Goal: Navigation & Orientation: Find specific page/section

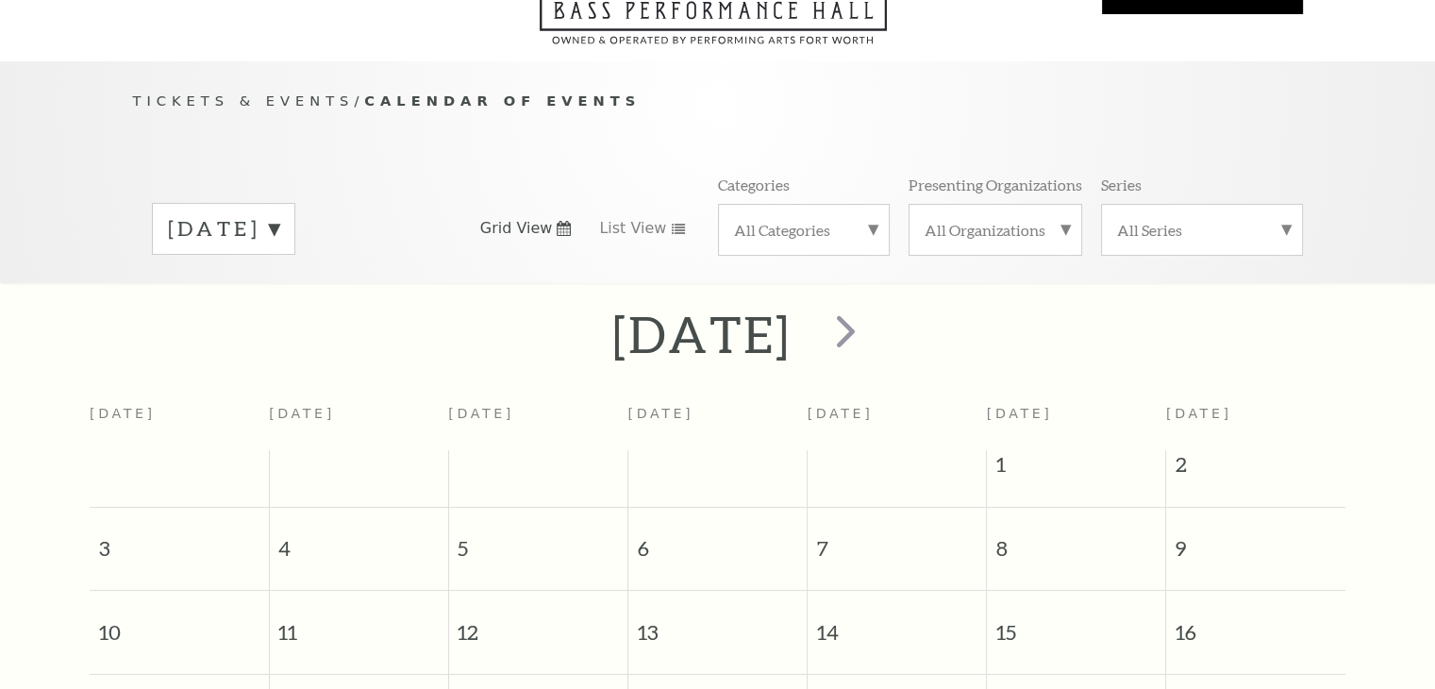
scroll to position [166, 0]
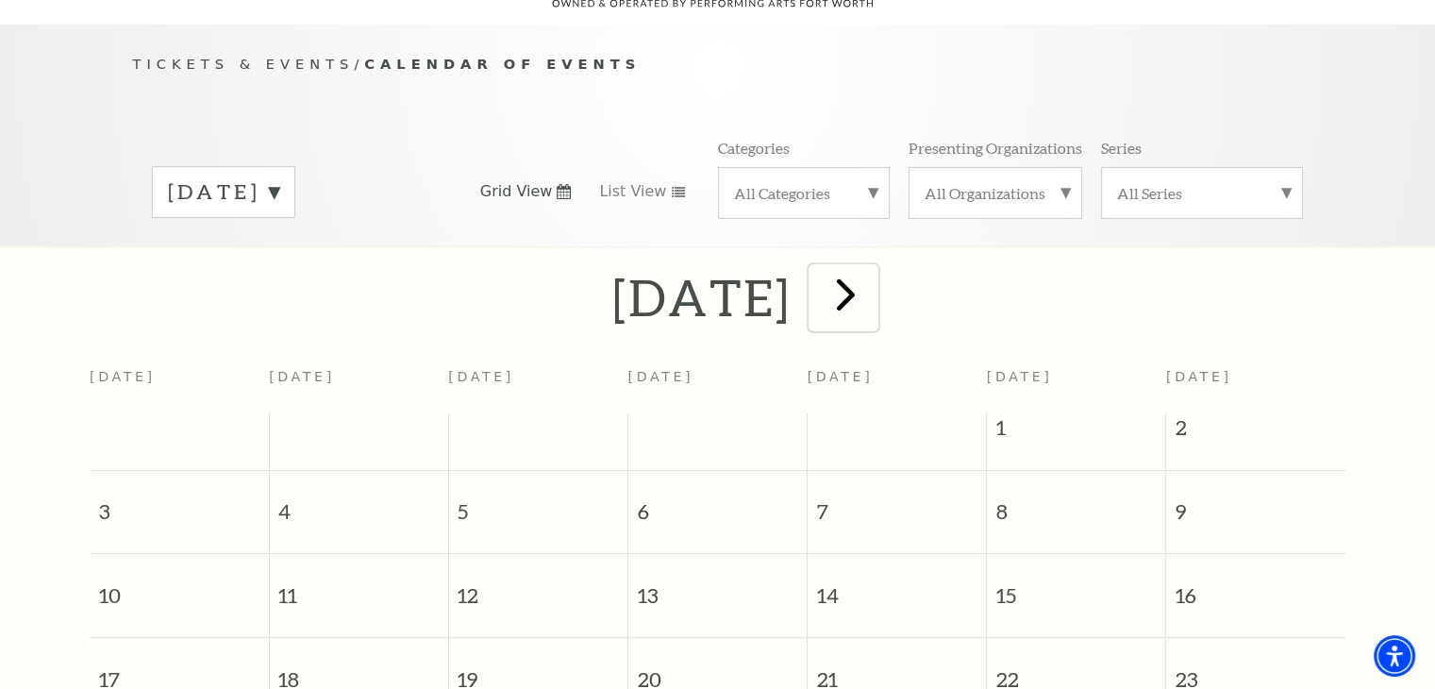
click at [873, 267] on span "next" at bounding box center [846, 294] width 54 height 54
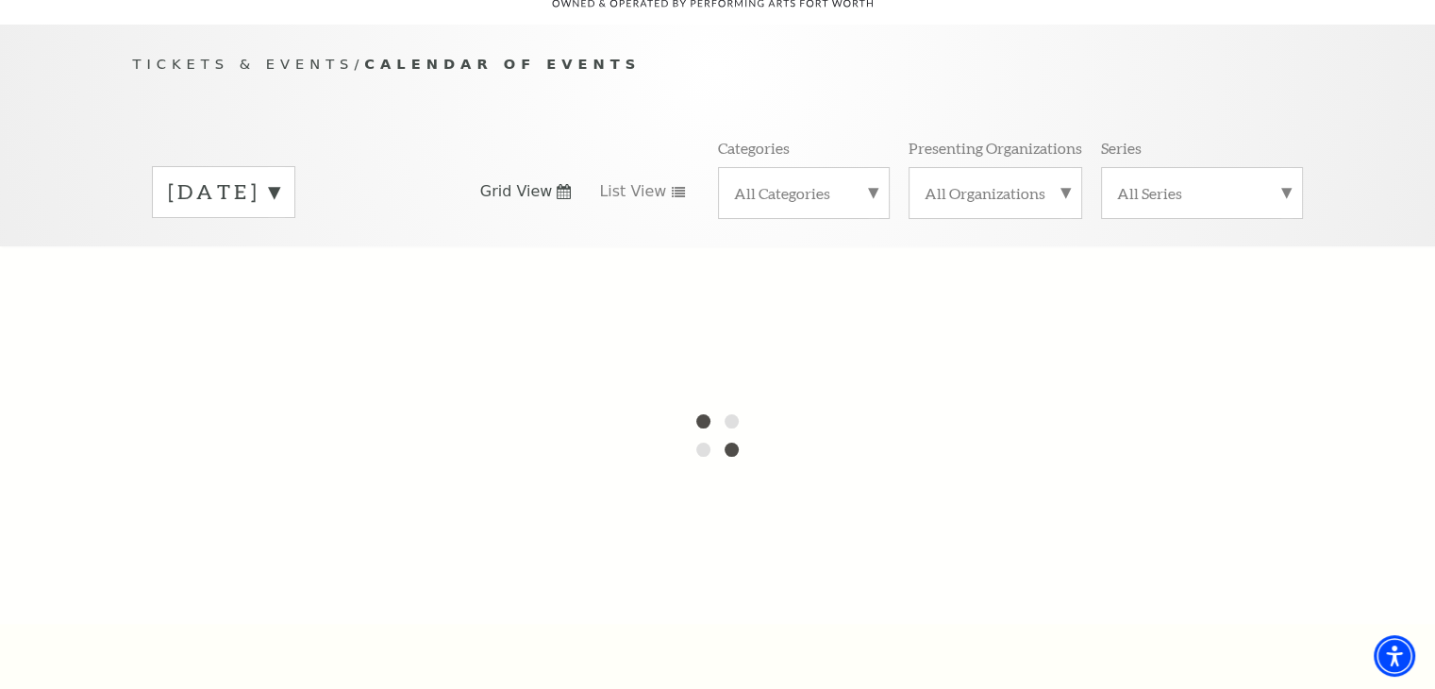
click at [279, 177] on label "[DATE]" at bounding box center [223, 191] width 111 height 29
click at [332, 246] on div at bounding box center [717, 434] width 1435 height 377
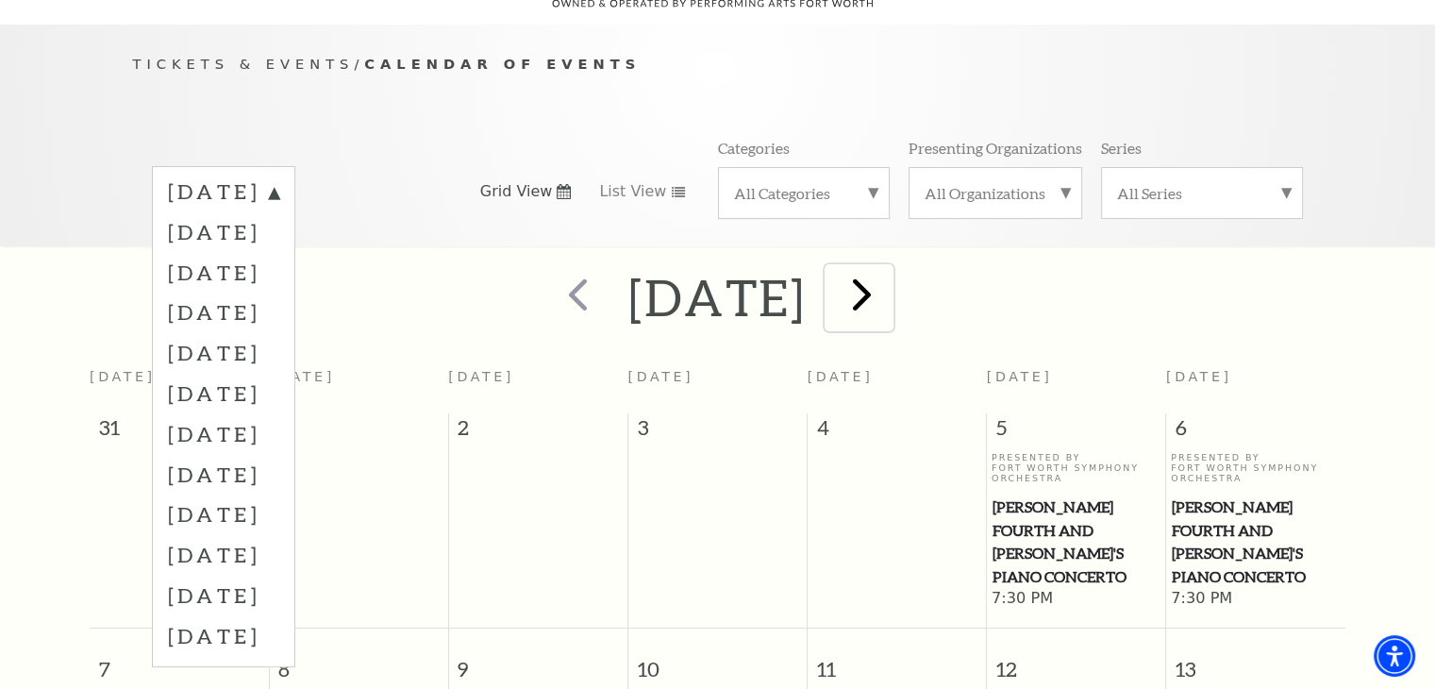
click at [889, 273] on span "next" at bounding box center [862, 294] width 54 height 54
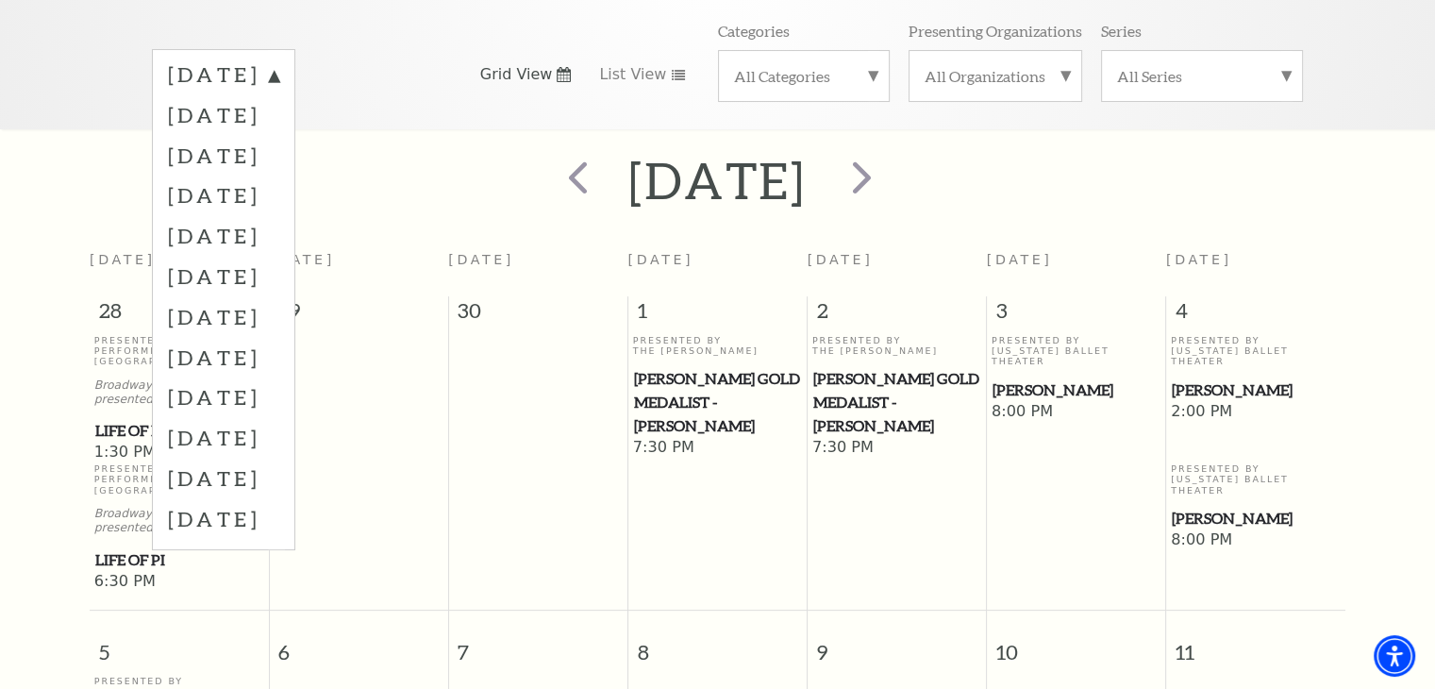
scroll to position [120, 0]
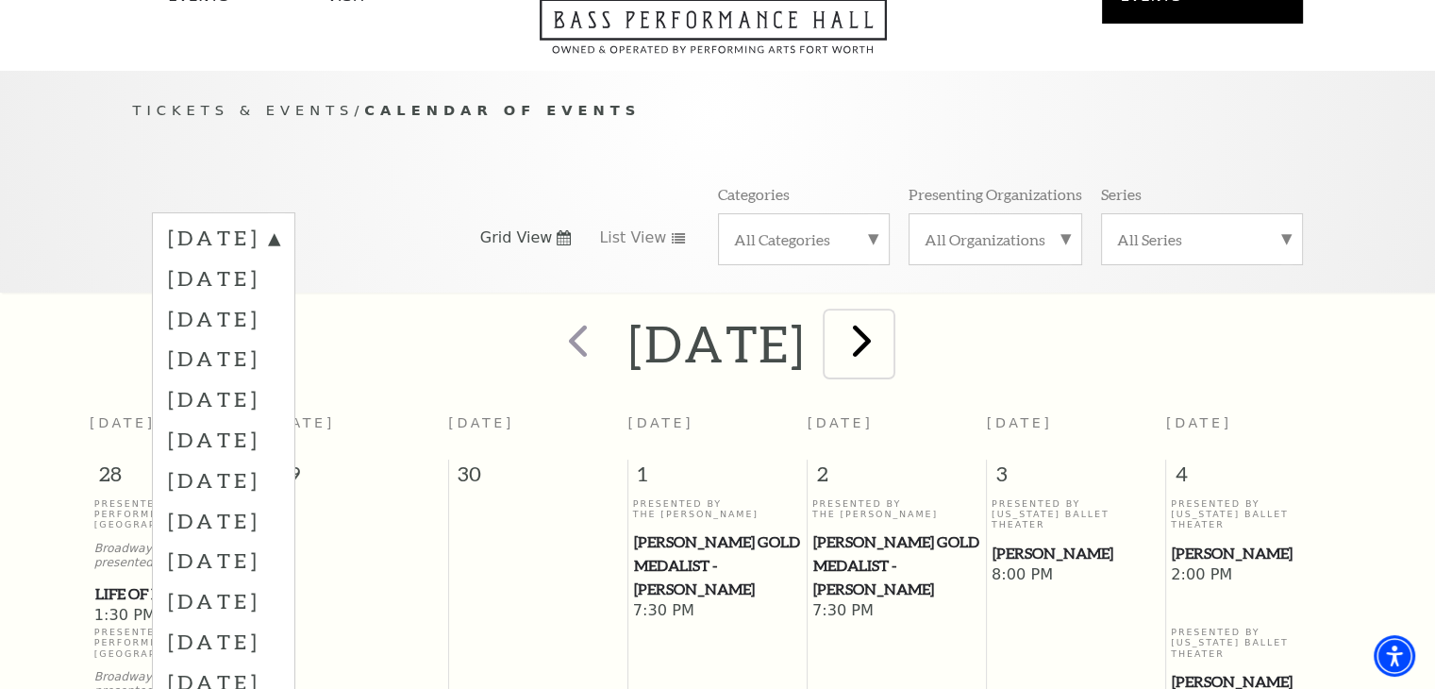
click at [889, 318] on span "next" at bounding box center [862, 340] width 54 height 54
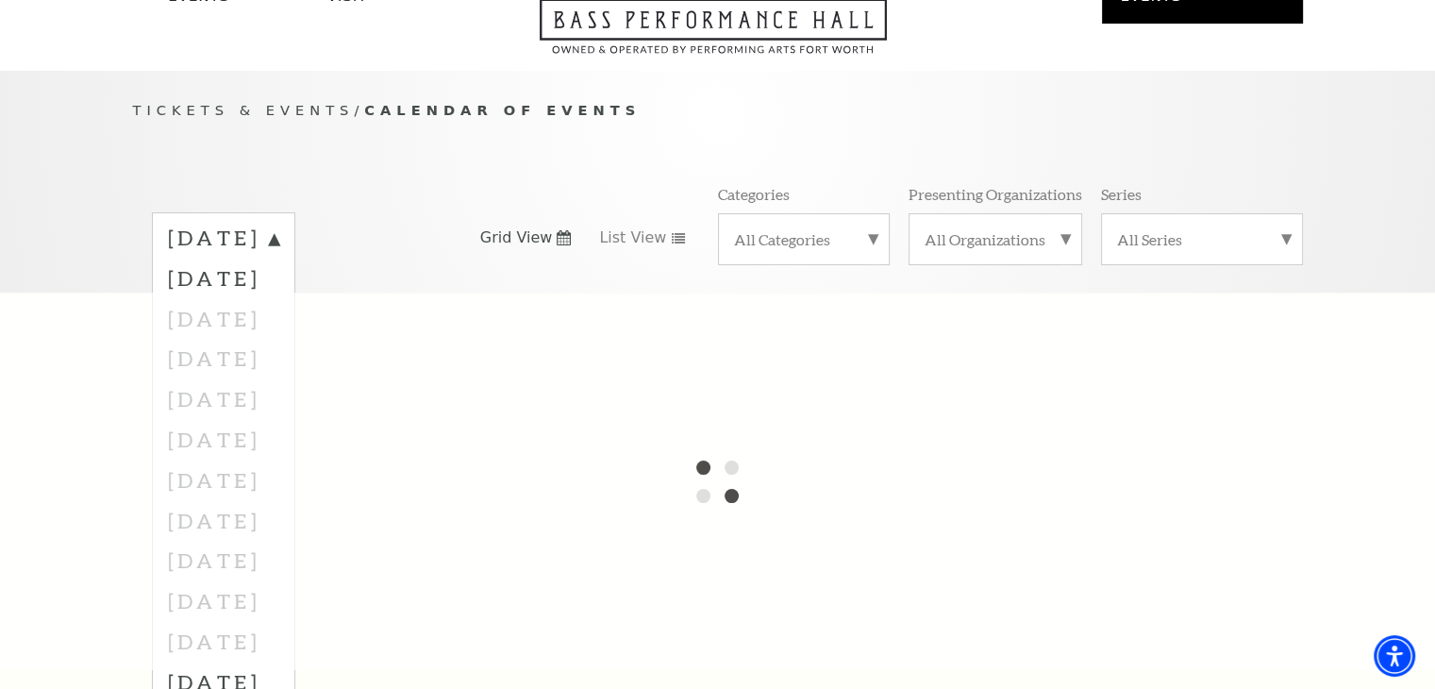
click at [368, 333] on div at bounding box center [717, 480] width 1435 height 377
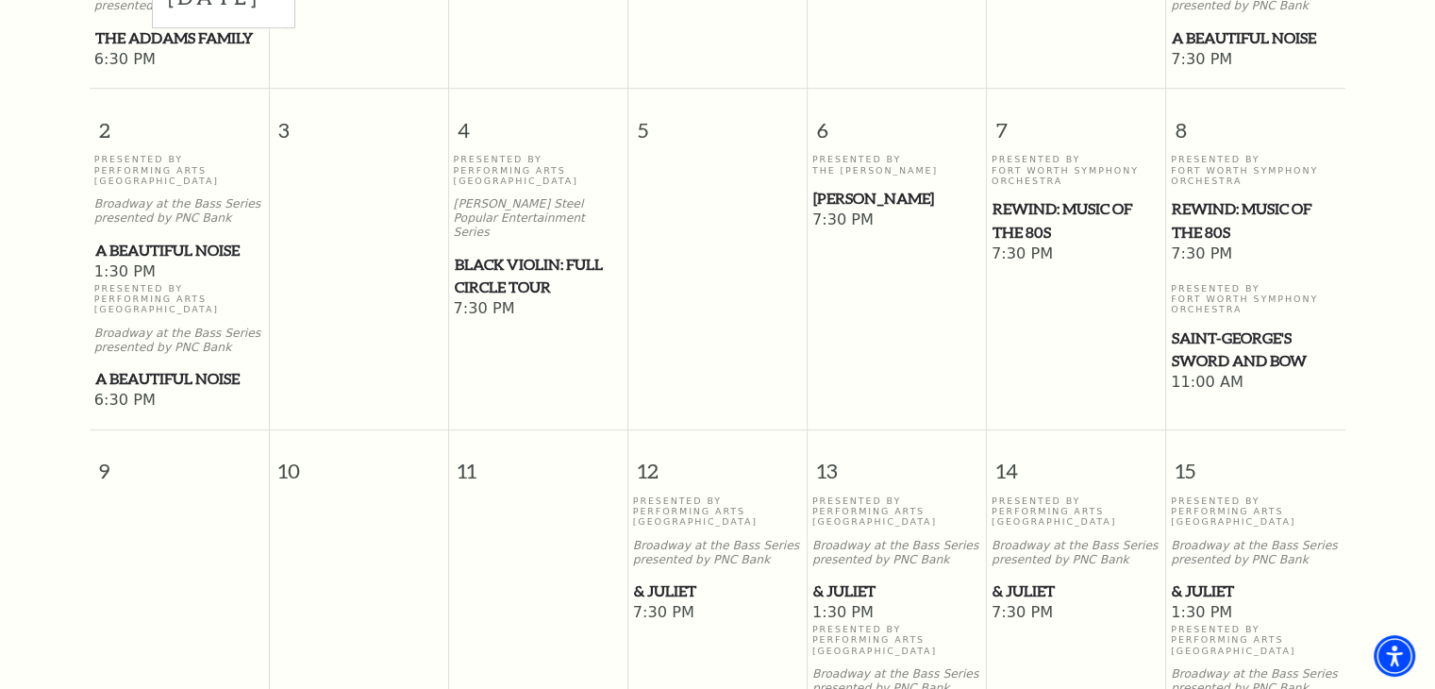
scroll to position [816, 0]
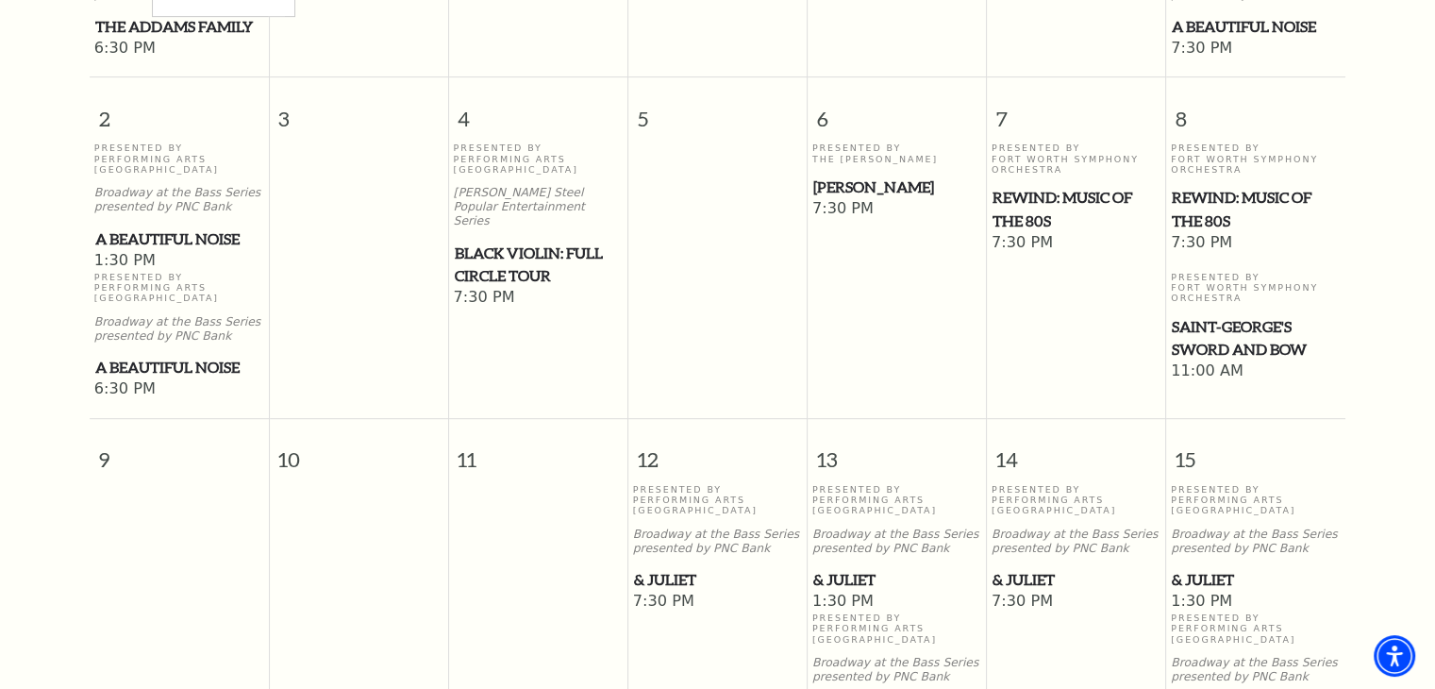
click at [1199, 322] on span "Saint-George's Sword and Bow" at bounding box center [1256, 338] width 168 height 46
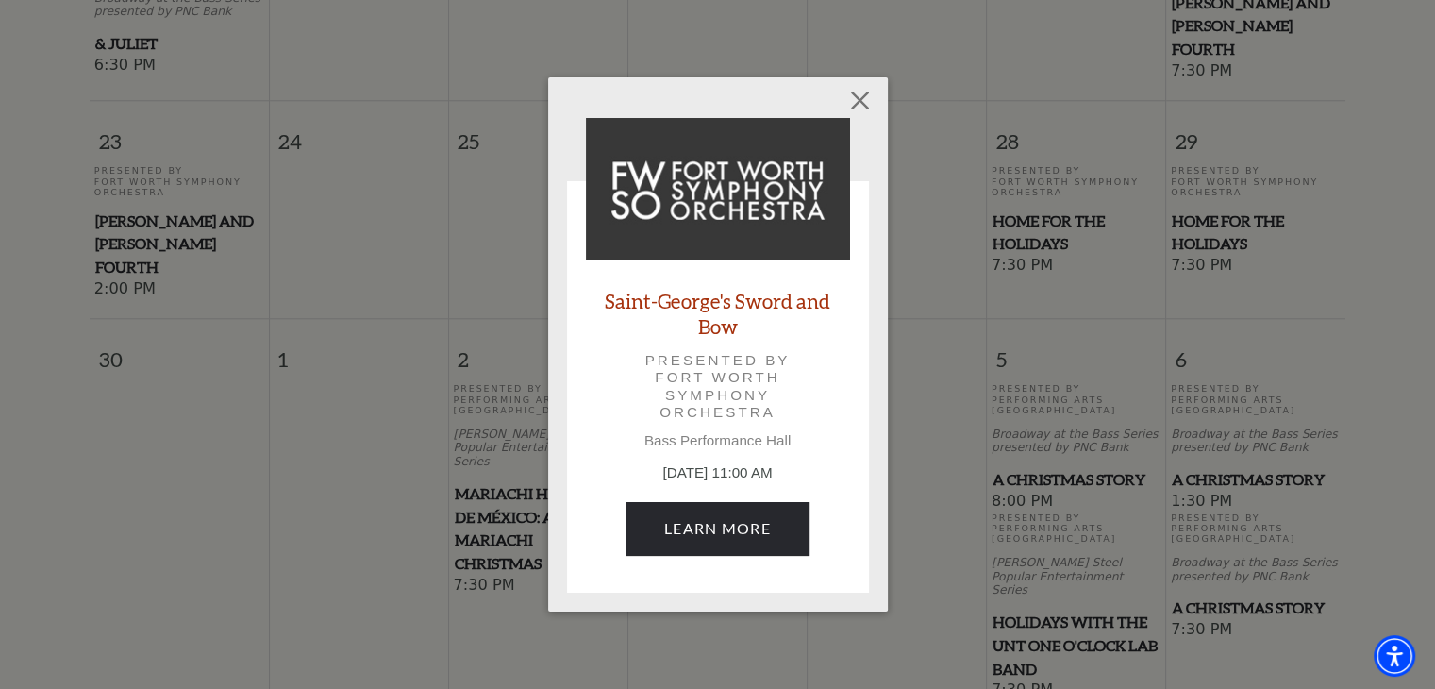
scroll to position [1828, 0]
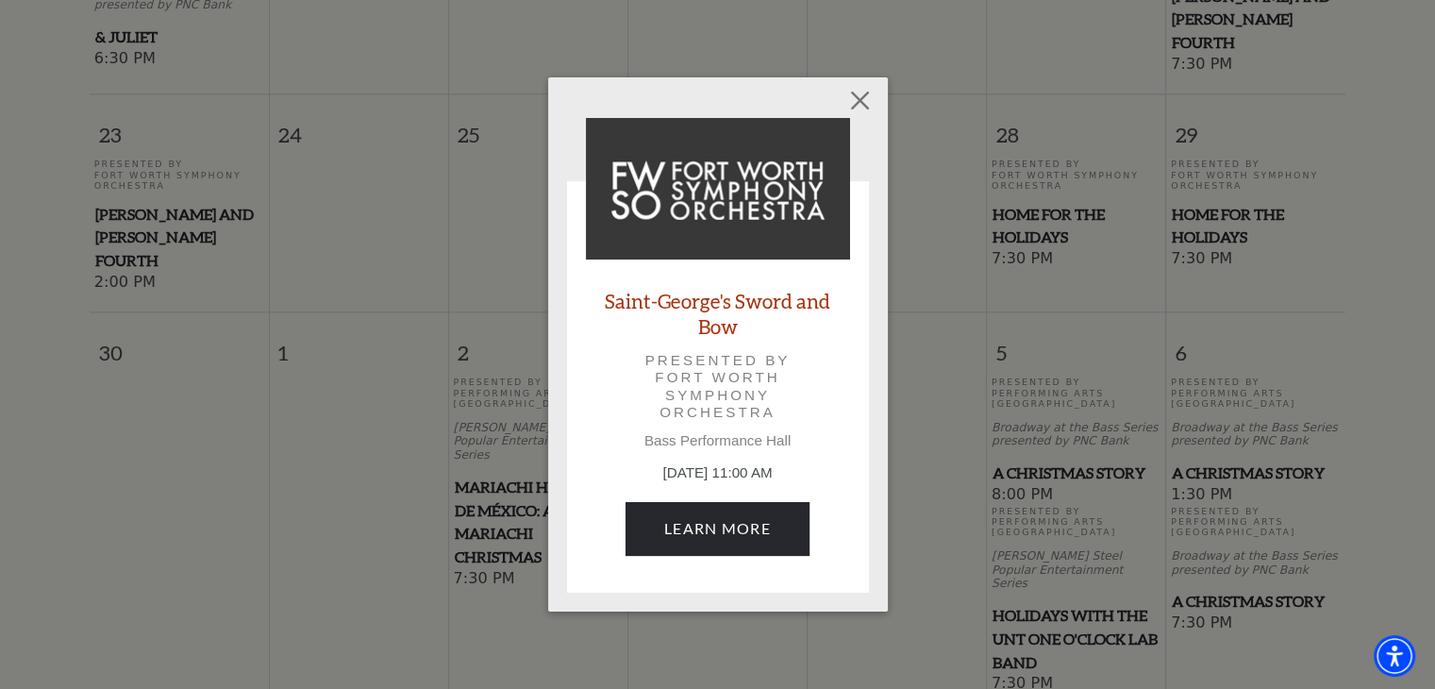
click at [1364, 506] on div "Empty heading Saint-George's Sword and Bow Presented by Fort Worth Symphony Orc…" at bounding box center [717, 344] width 1435 height 689
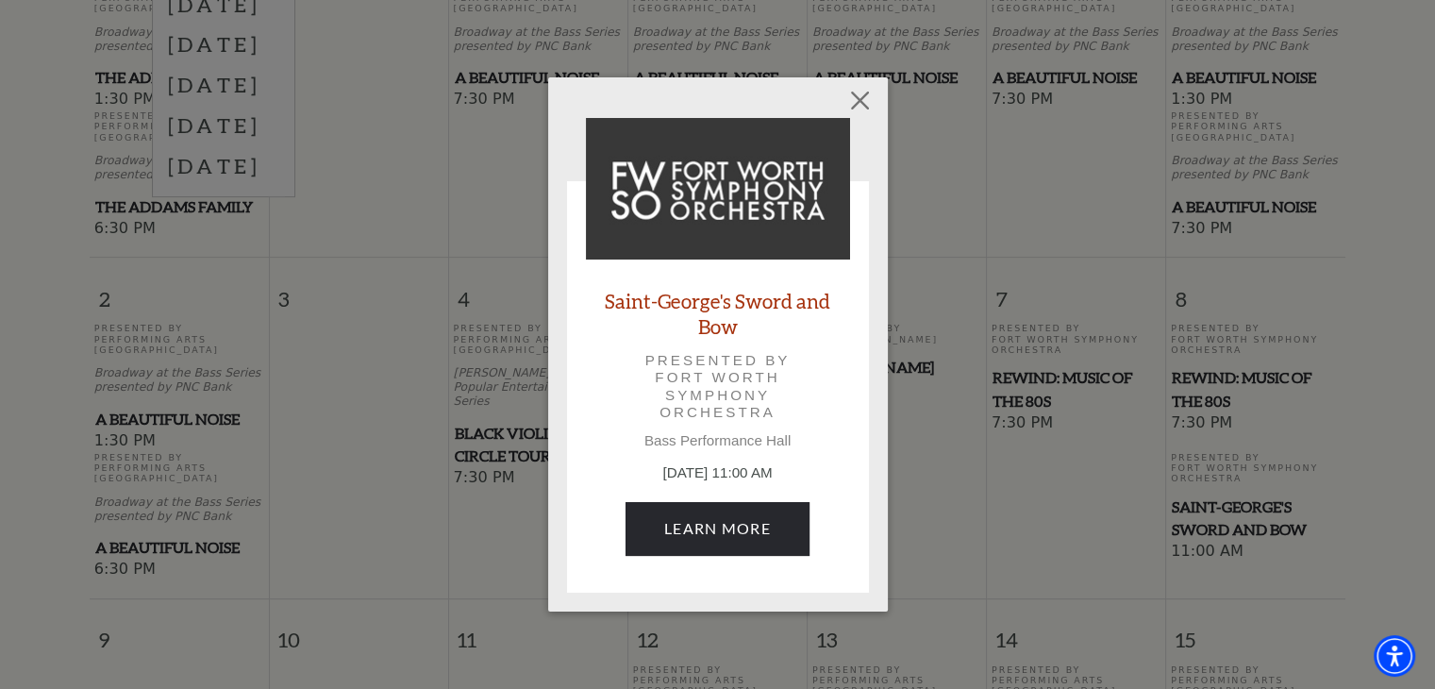
scroll to position [543, 0]
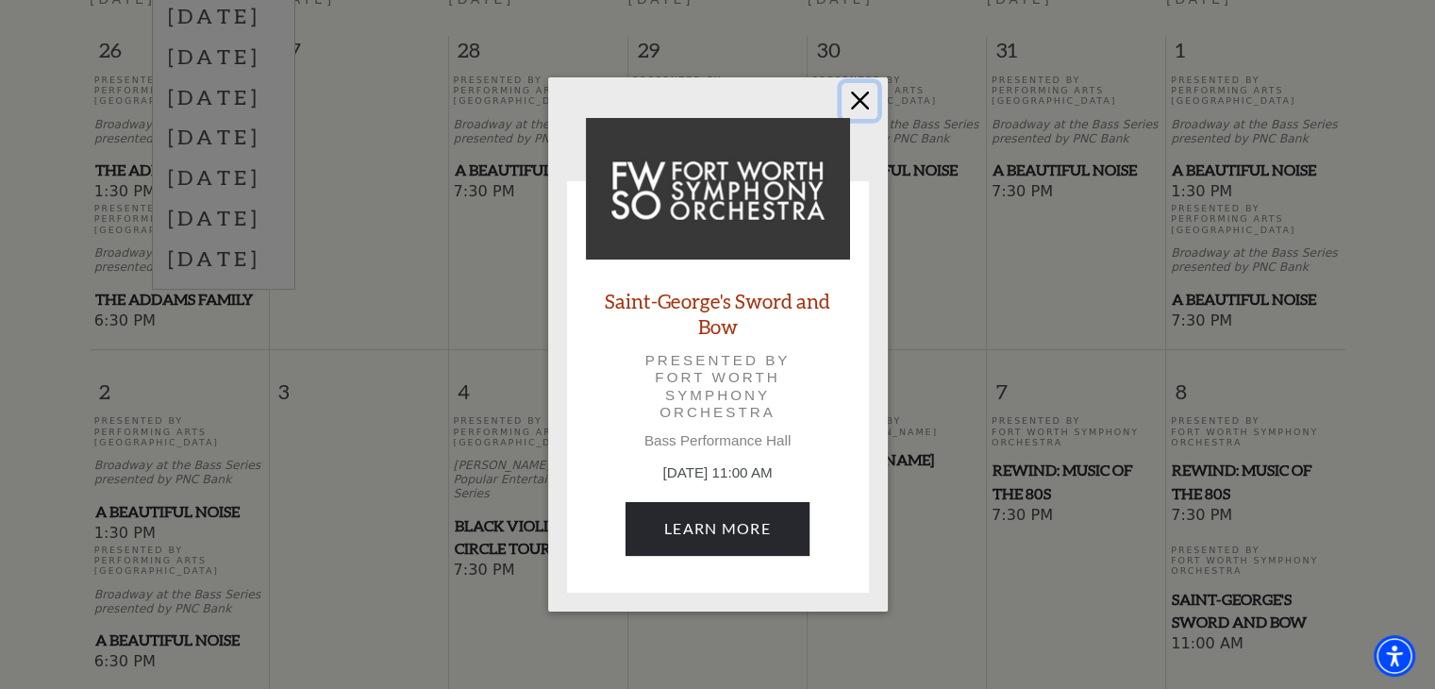
click at [858, 85] on button "Close" at bounding box center [859, 101] width 36 height 36
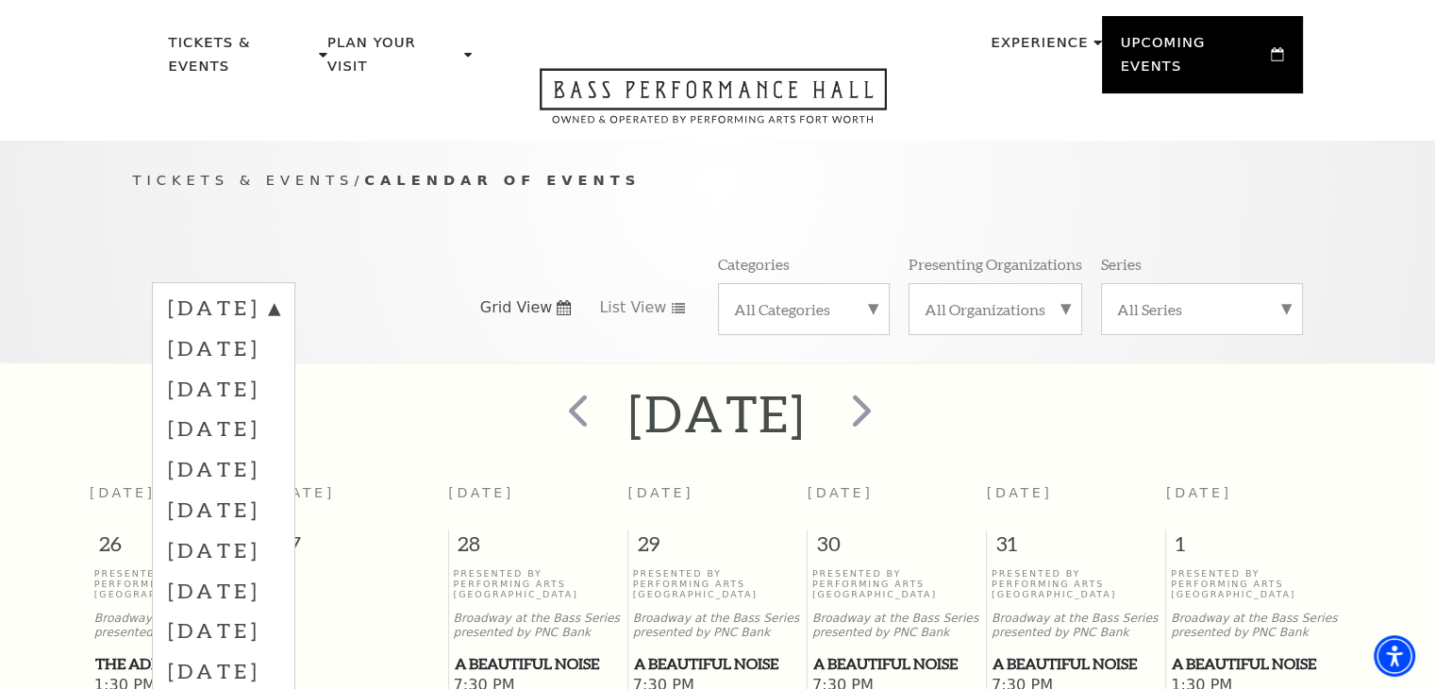
scroll to position [0, 0]
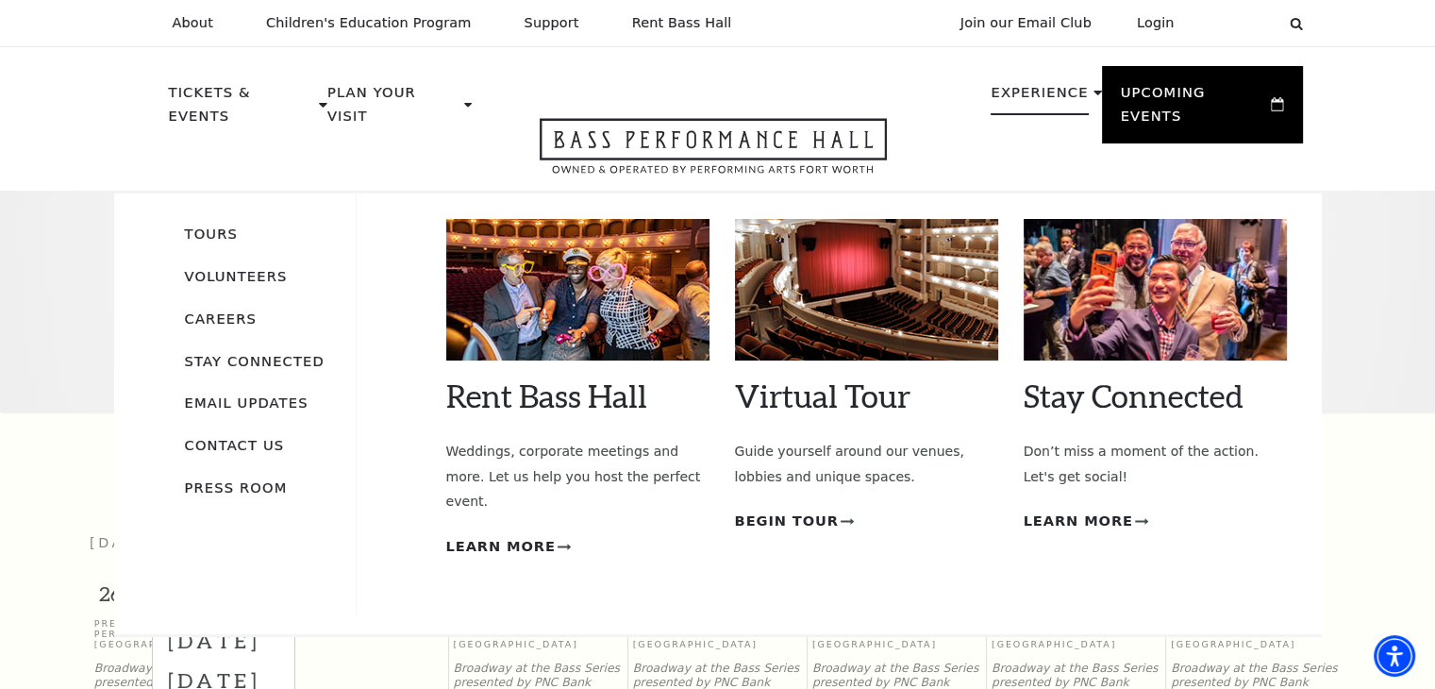
click at [1093, 92] on use at bounding box center [1097, 93] width 8 height 5
click at [1081, 88] on li "Experience Tours Volunteers Careers Stay Connected Email Updates Contact Us Pre…" at bounding box center [1046, 112] width 110 height 63
click at [254, 268] on link "Volunteers" at bounding box center [236, 276] width 103 height 16
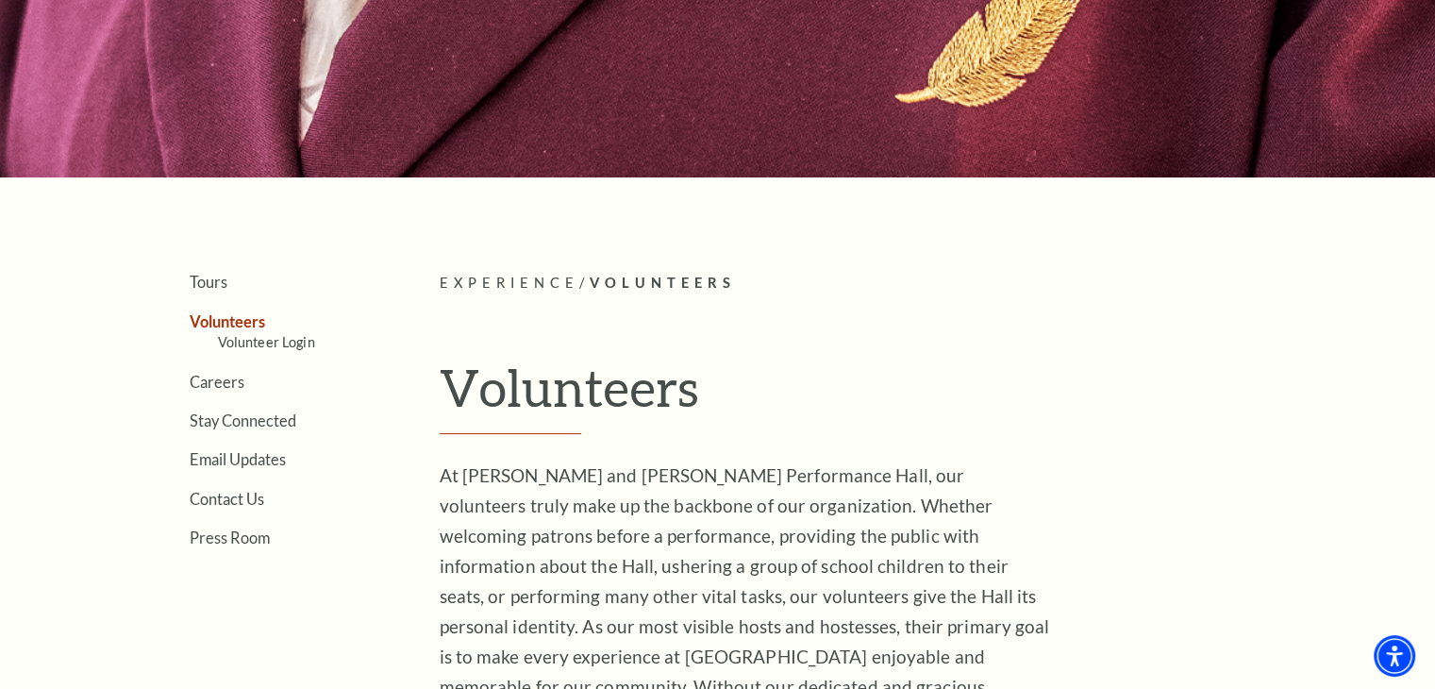
scroll to position [261, 0]
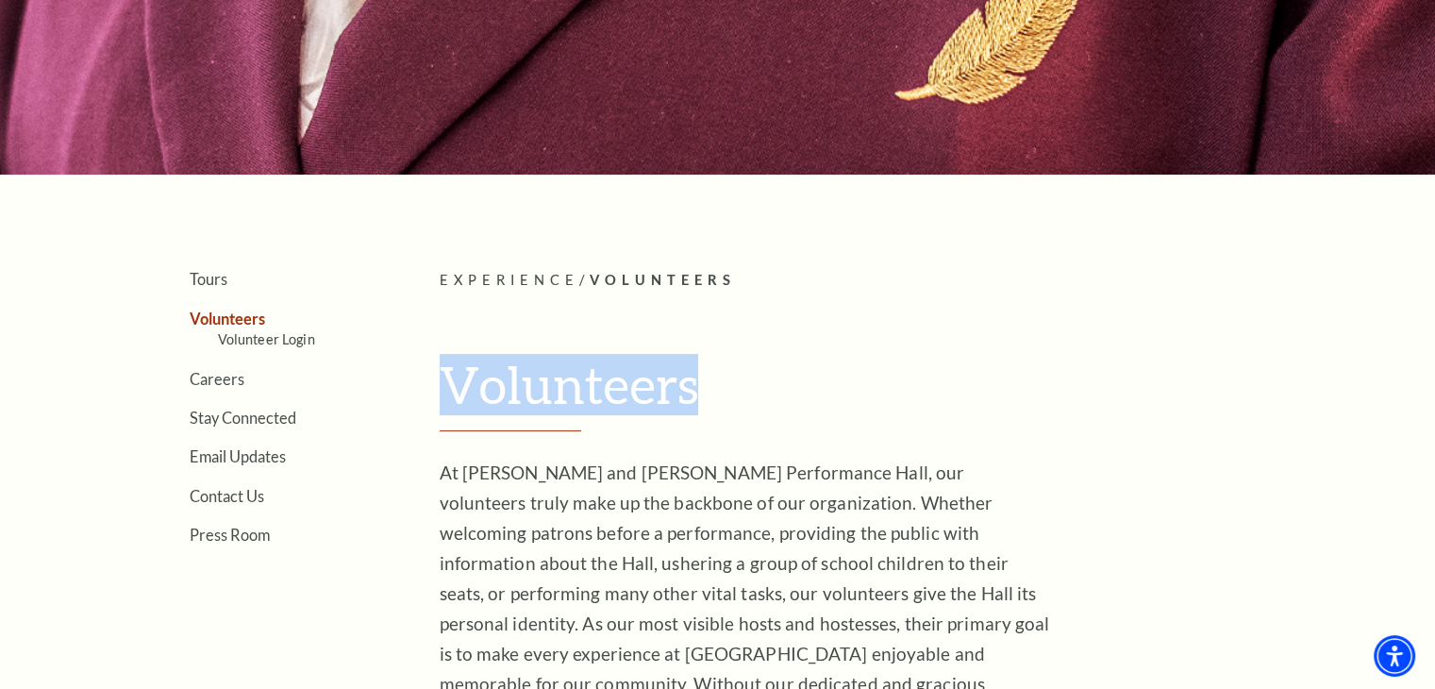
drag, startPoint x: 1424, startPoint y: 258, endPoint x: 1389, endPoint y: 359, distance: 106.8
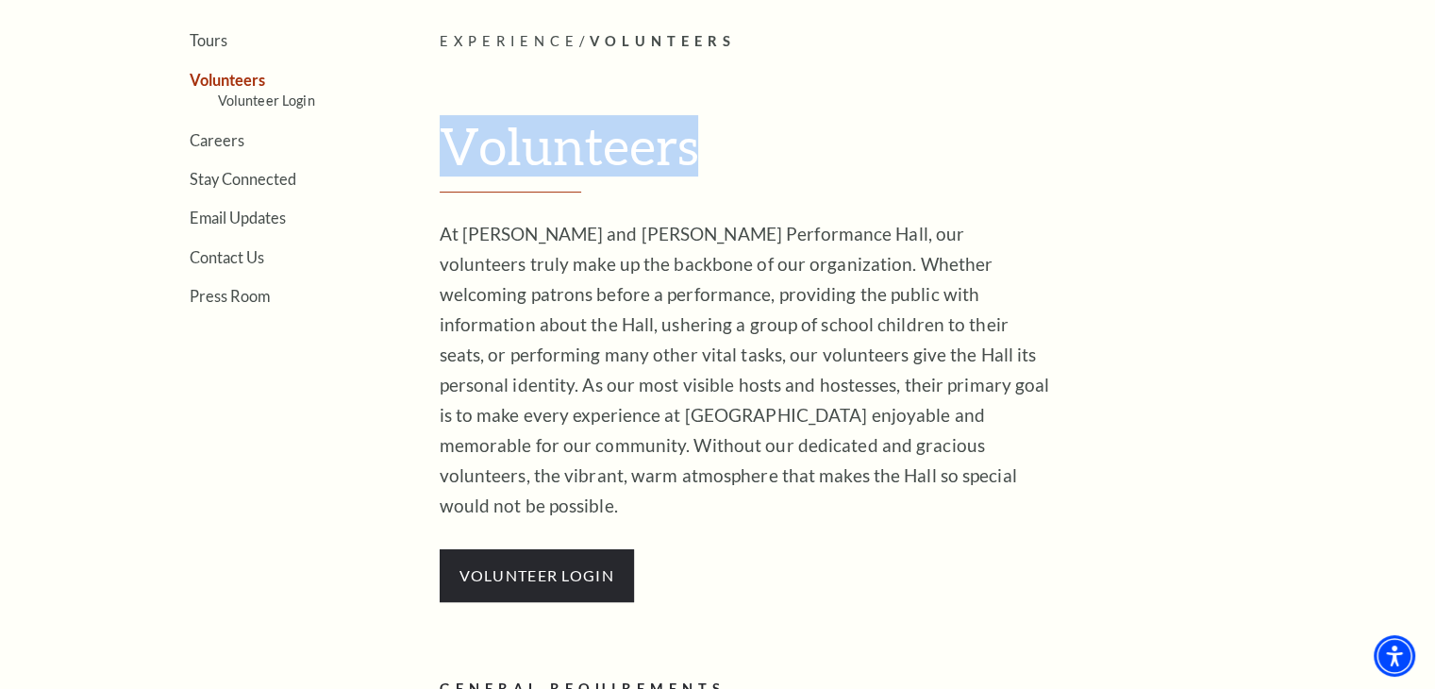
scroll to position [617, 0]
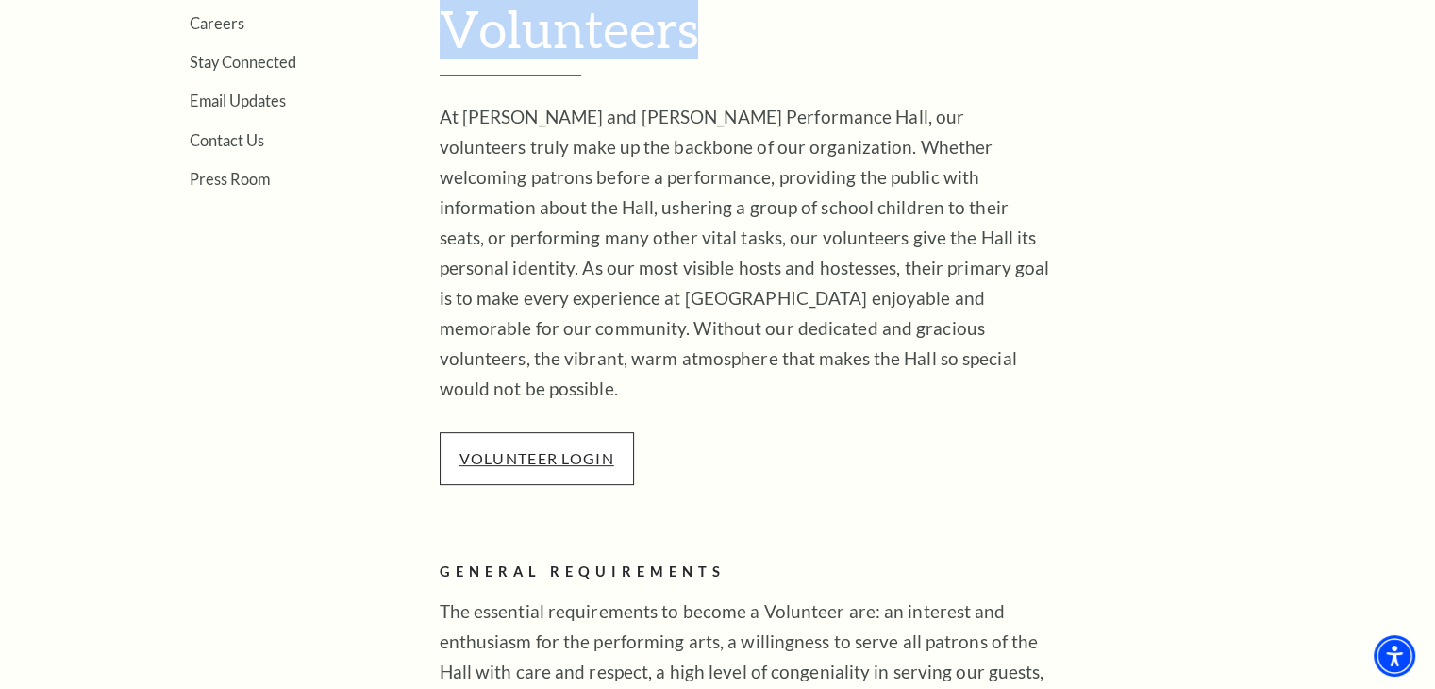
click at [611, 449] on link "VOLUNTEER LOGIN" at bounding box center [536, 458] width 155 height 18
